Goal: Task Accomplishment & Management: Complete application form

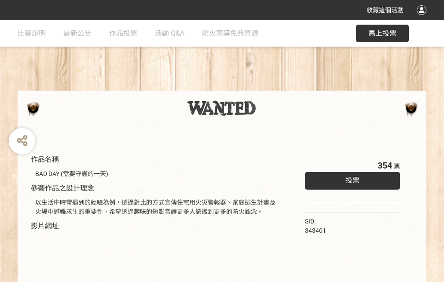
click at [423, 18] on div "收藏這個活動" at bounding box center [222, 10] width 444 height 20
click at [275, 87] on div "作品名稱 BAD DAY (需要守護的一天) 參賽作品之設計理念 以生活中時常遇到的經驗為例，透過對比的方式宣傳住宅用火災警報器、家庭逃生計畫及火場中避難求生…" at bounding box center [222, 205] width 444 height 370
click at [351, 178] on span "投票" at bounding box center [353, 180] width 14 height 8
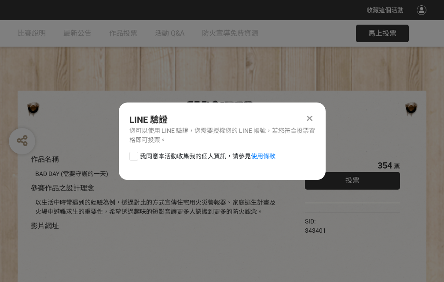
click at [133, 155] on div at bounding box center [133, 156] width 9 height 9
checkbox input "true"
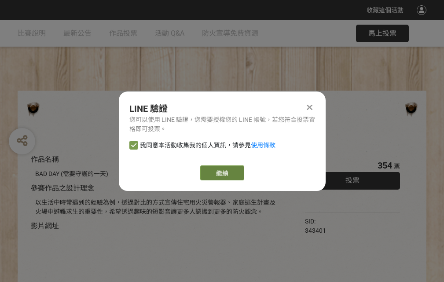
click at [221, 173] on link "繼續" at bounding box center [222, 173] width 44 height 15
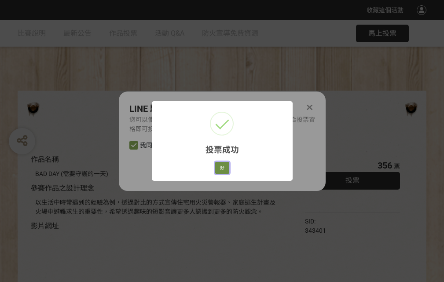
click at [220, 166] on button "好" at bounding box center [222, 168] width 14 height 12
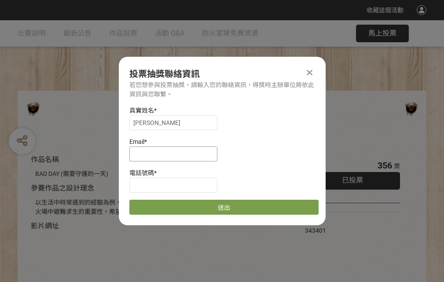
click at [176, 154] on input at bounding box center [173, 154] width 88 height 15
type input "[EMAIL_ADDRESS][DOMAIN_NAME]"
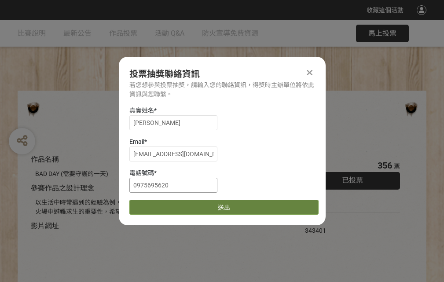
type input "0975695620"
click at [155, 204] on button "送出" at bounding box center [223, 207] width 189 height 15
